Goal: Task Accomplishment & Management: Complete application form

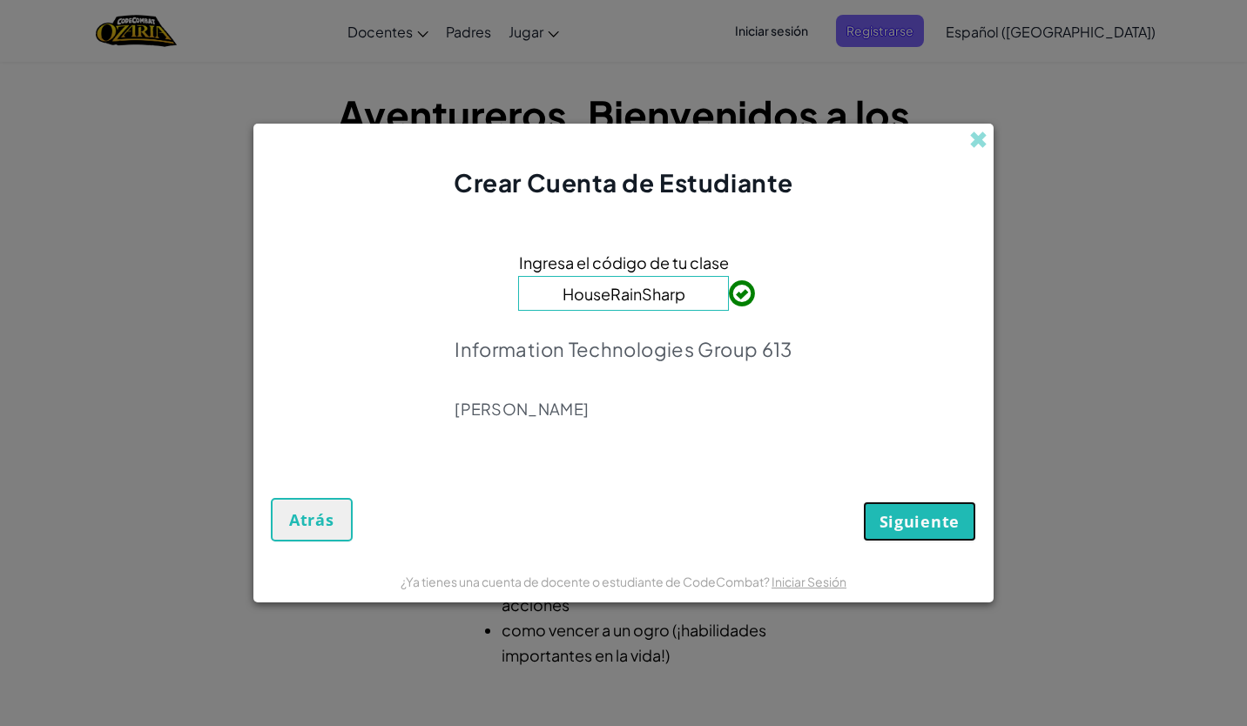
click at [911, 516] on span "Siguiente" at bounding box center [920, 521] width 80 height 21
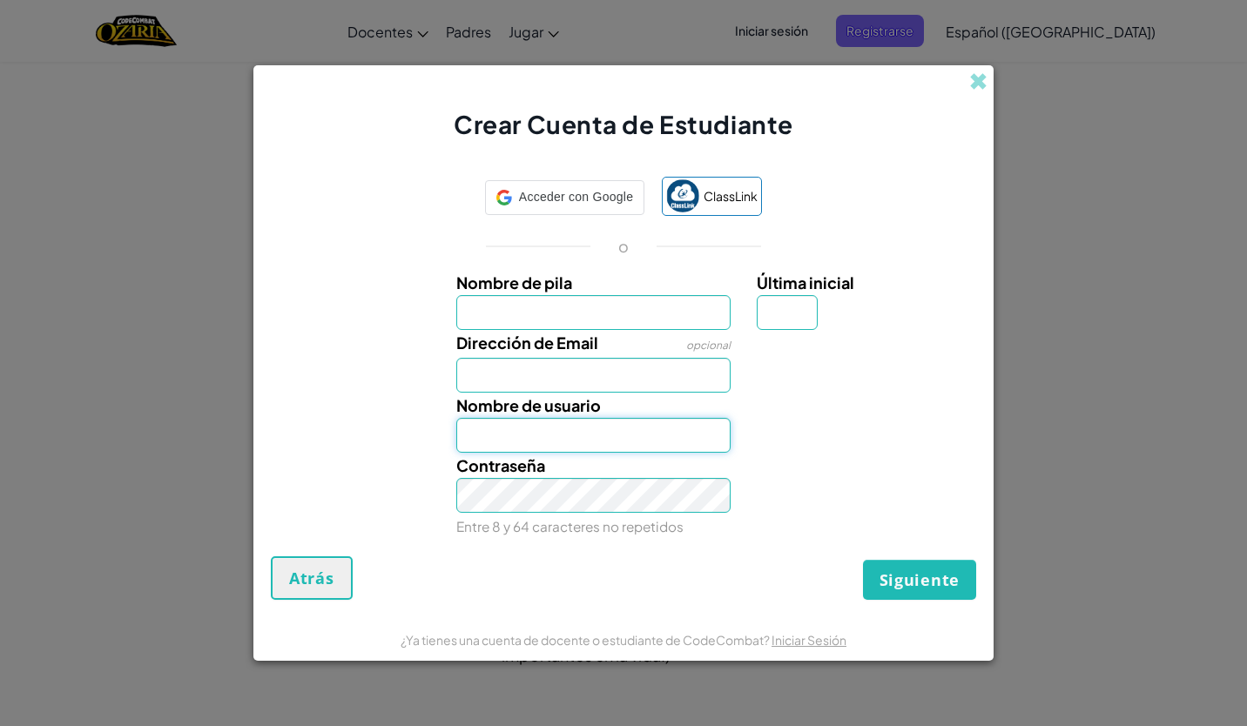
type input "[EMAIL_ADDRESS][DOMAIN_NAME]"
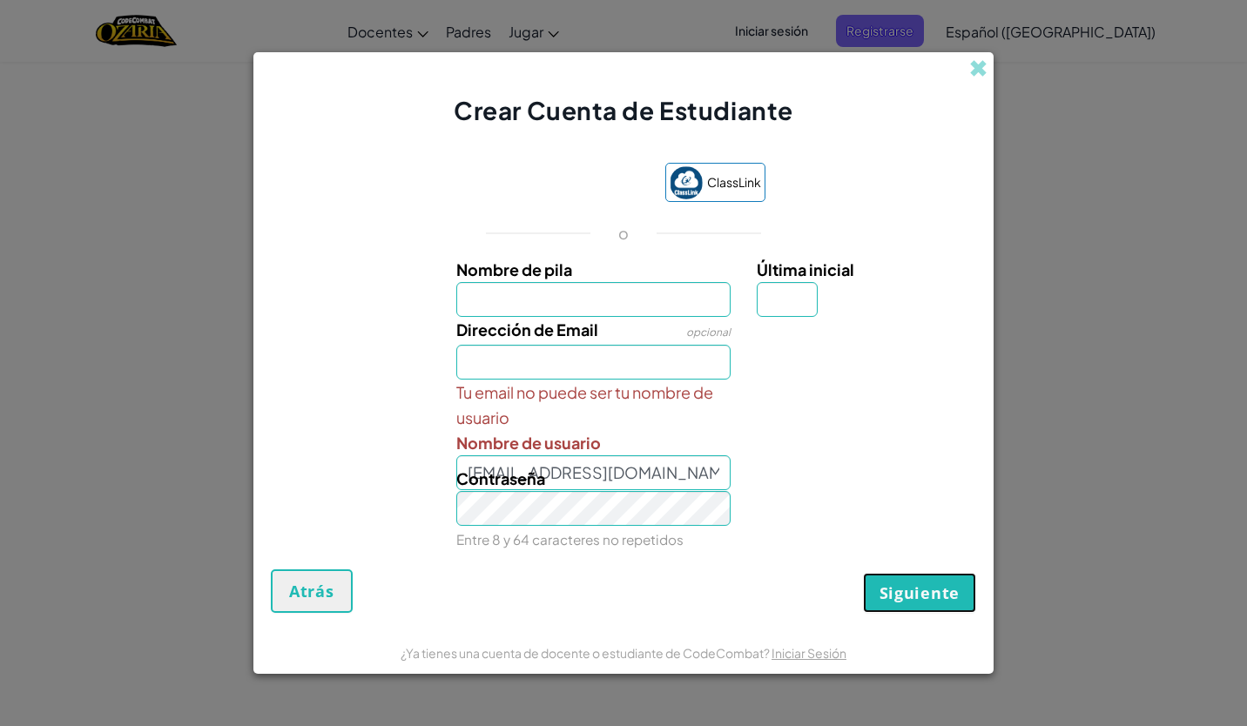
click at [900, 604] on button "Siguiente" at bounding box center [919, 593] width 113 height 40
click at [890, 576] on button "Siguiente" at bounding box center [919, 593] width 113 height 40
click at [936, 587] on span "Siguiente" at bounding box center [920, 593] width 80 height 21
click at [984, 75] on span at bounding box center [978, 68] width 18 height 18
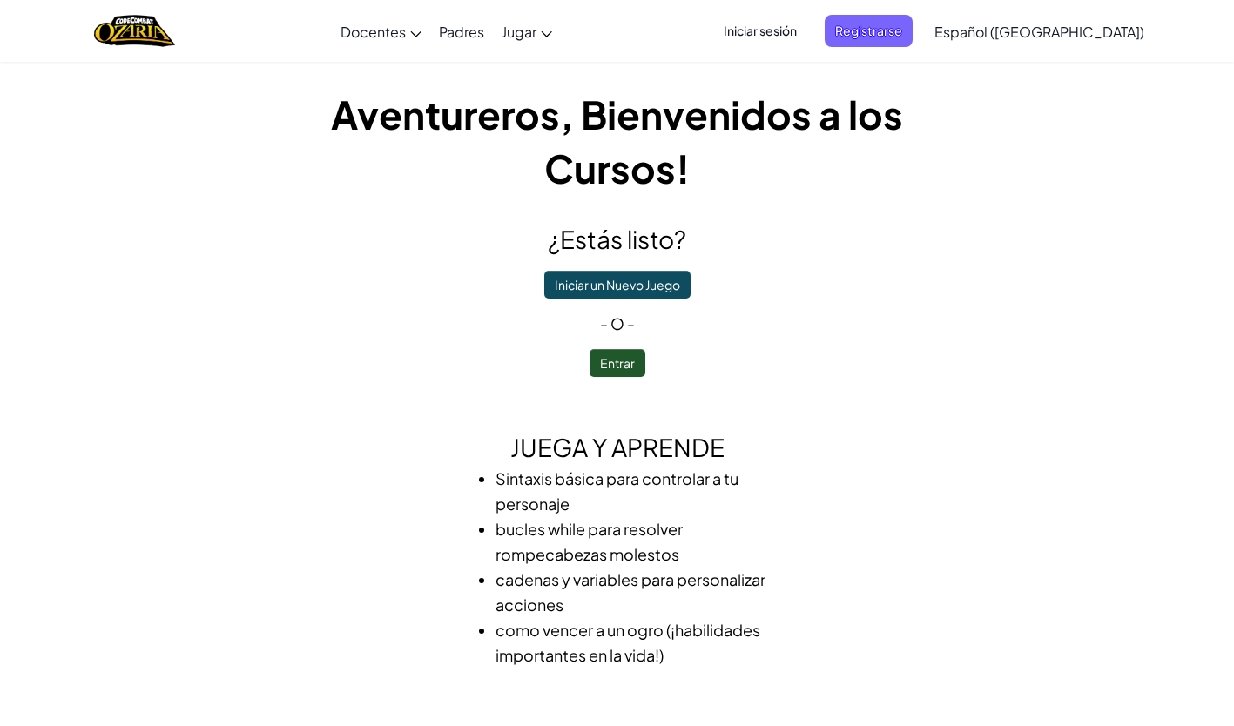
click at [777, 30] on span "Iniciar sesión" at bounding box center [760, 31] width 94 height 32
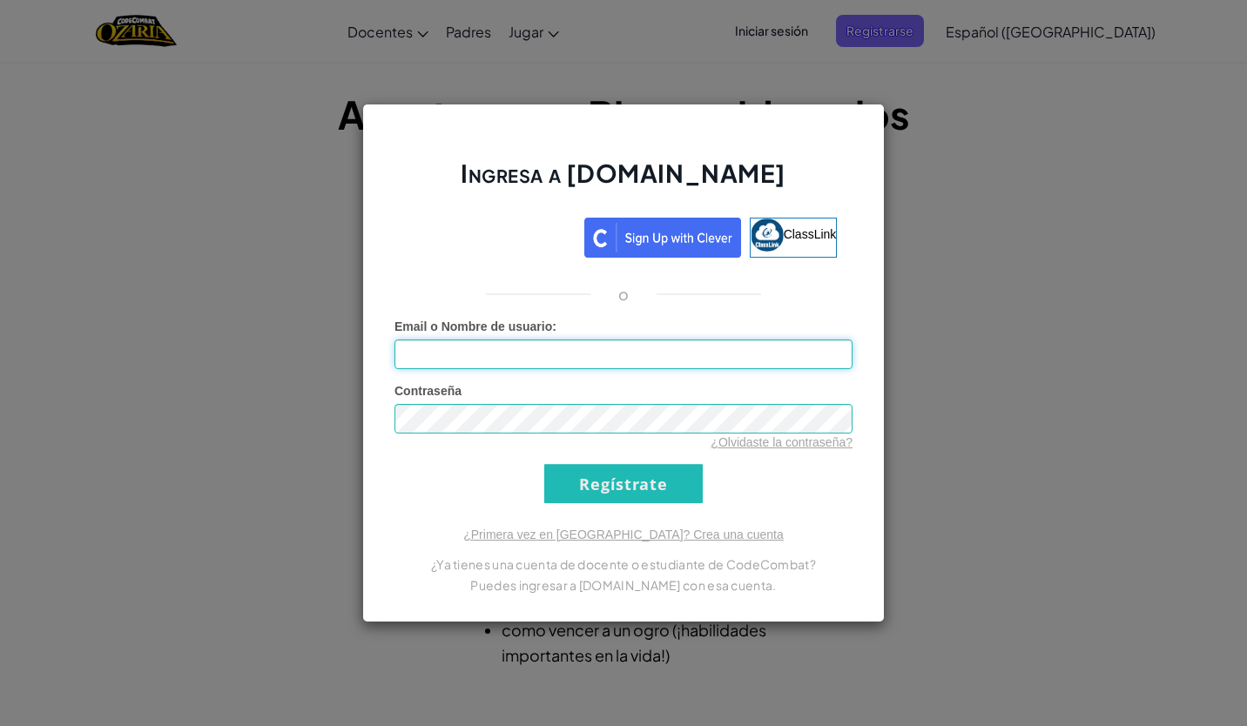
type input "[EMAIL_ADDRESS][DOMAIN_NAME]"
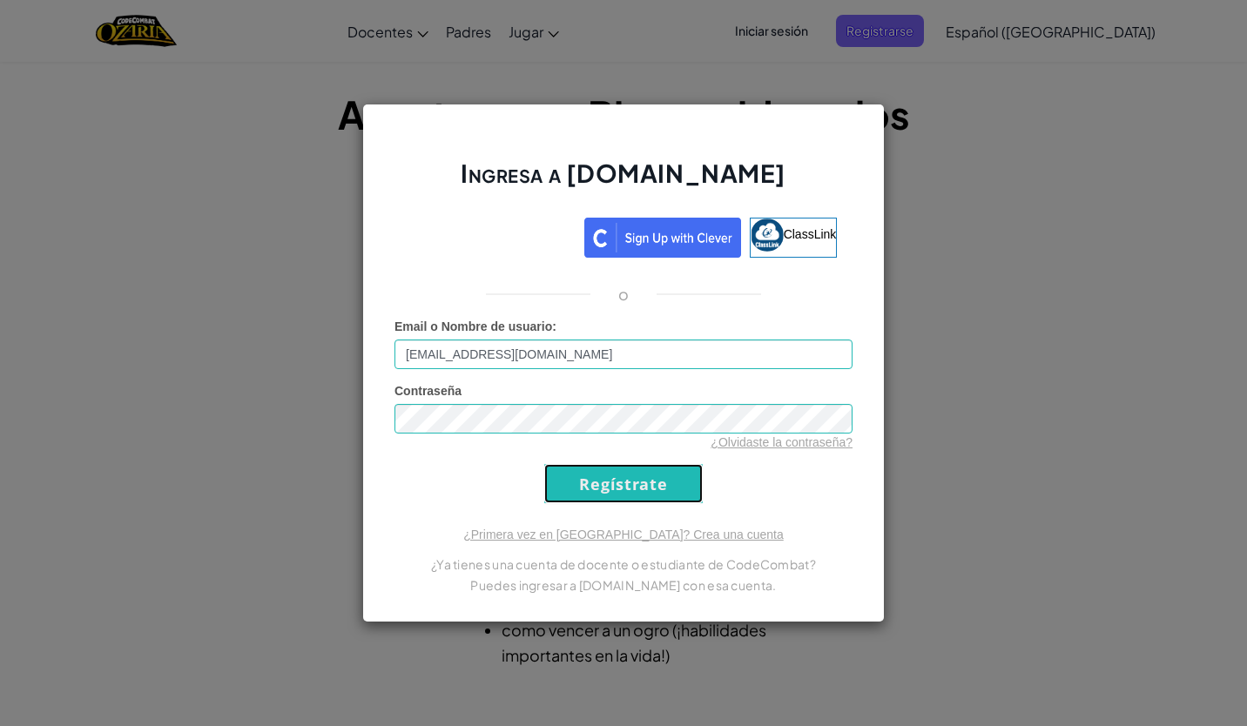
click at [590, 492] on input "Regístrate" at bounding box center [623, 483] width 158 height 39
